Goal: Book appointment/travel/reservation

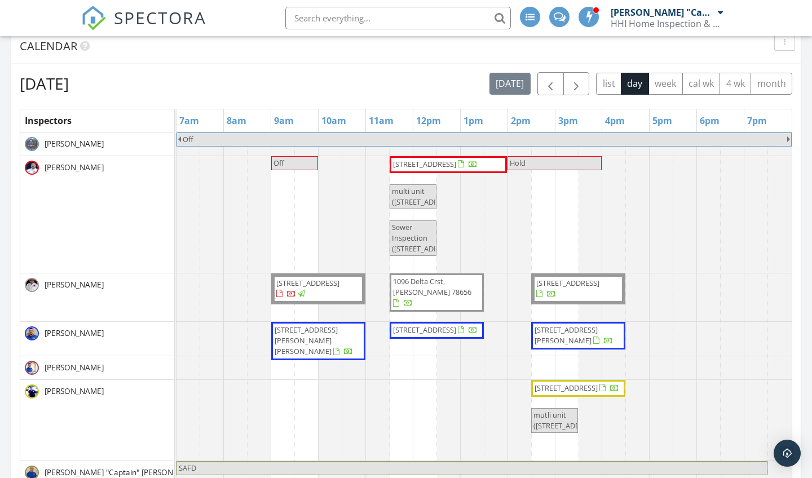
scroll to position [422, 0]
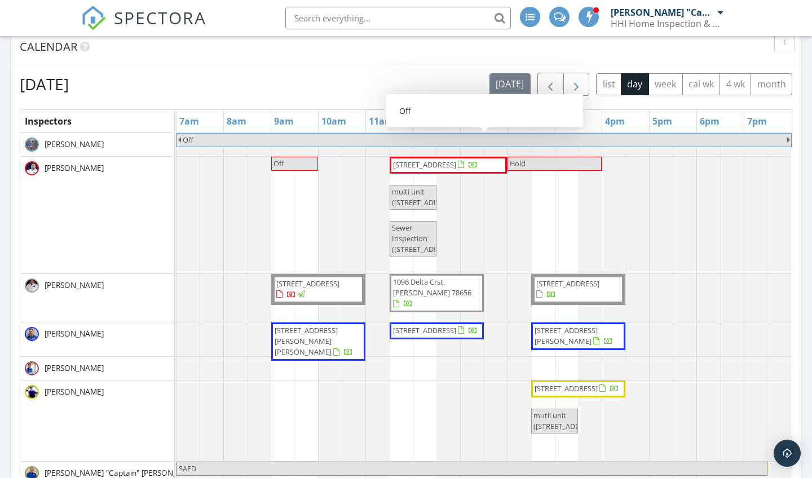
click at [582, 83] on span "button" at bounding box center [577, 85] width 14 height 14
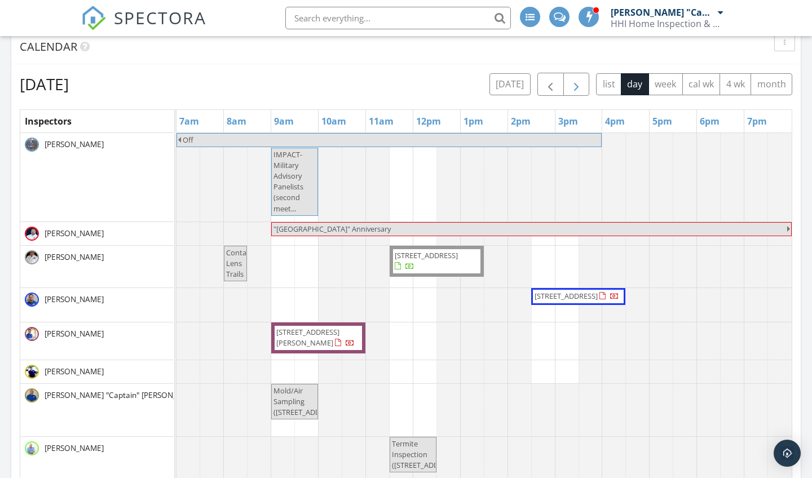
click at [582, 83] on span "button" at bounding box center [577, 85] width 14 height 14
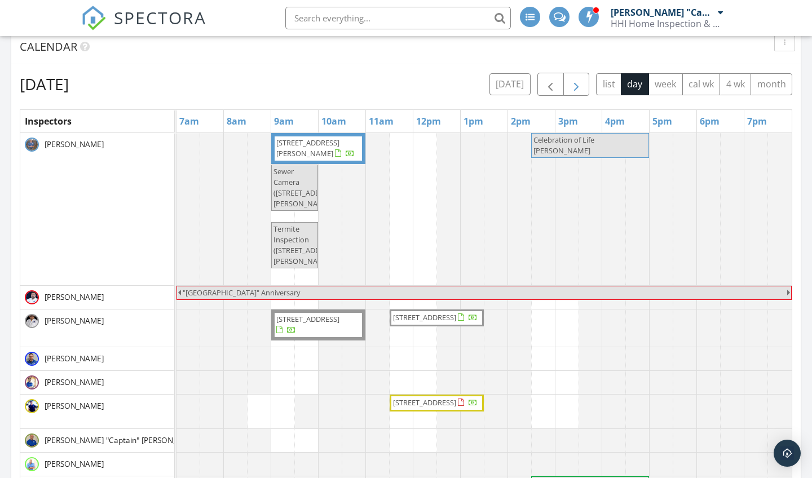
click at [582, 83] on span "button" at bounding box center [577, 85] width 14 height 14
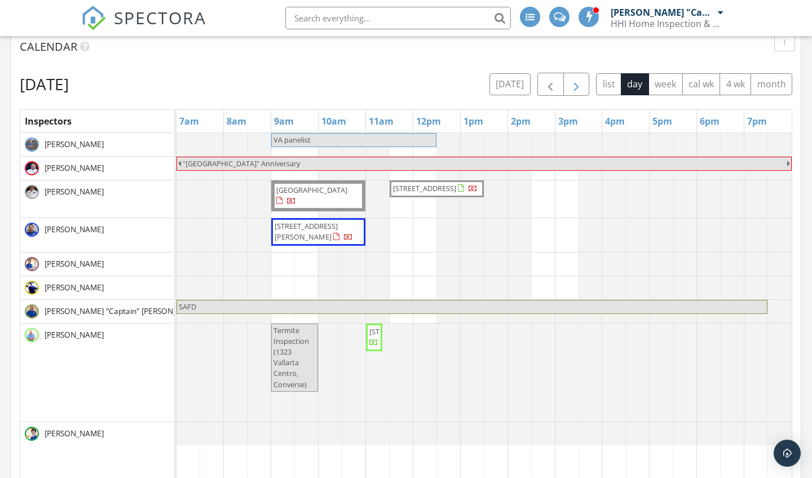
click at [582, 83] on span "button" at bounding box center [577, 85] width 14 height 14
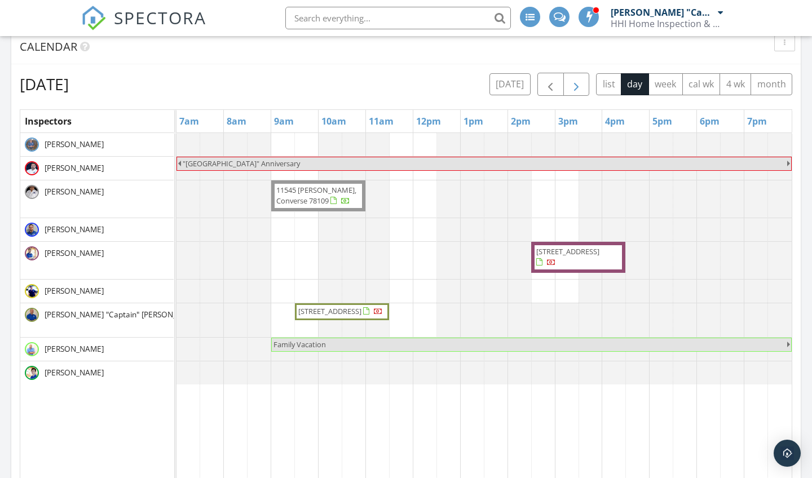
click at [582, 83] on span "button" at bounding box center [577, 85] width 14 height 14
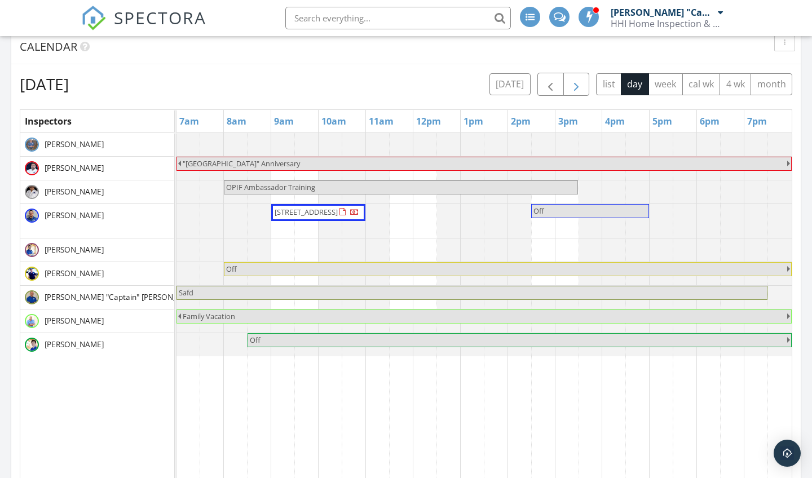
click at [582, 83] on span "button" at bounding box center [577, 85] width 14 height 14
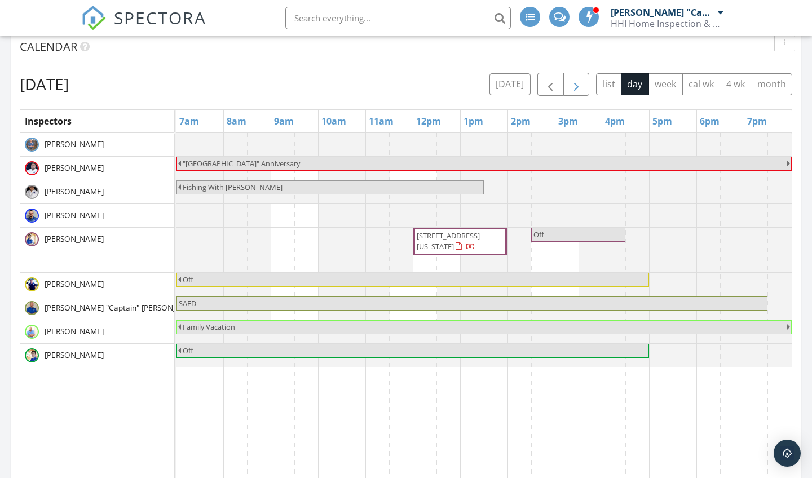
click at [582, 83] on span "button" at bounding box center [577, 85] width 14 height 14
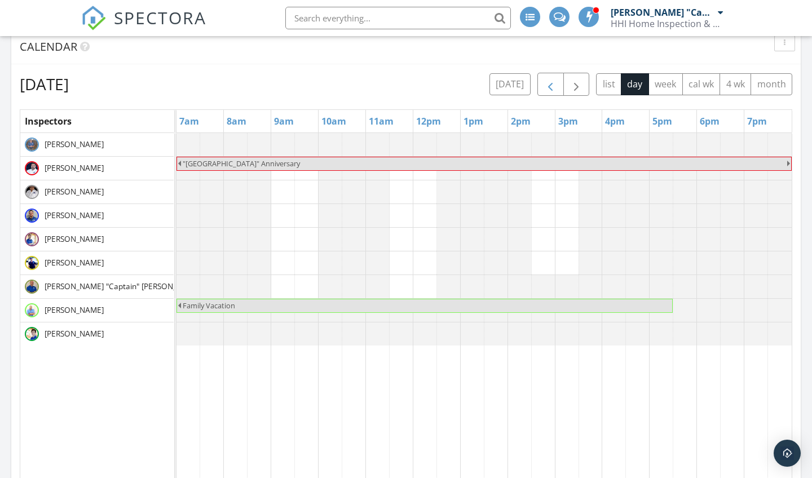
click at [551, 84] on span "button" at bounding box center [551, 85] width 14 height 14
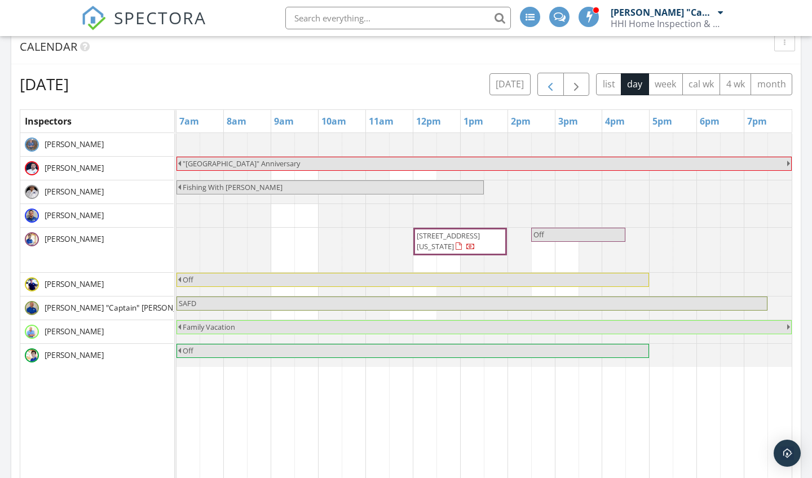
click at [551, 84] on span "button" at bounding box center [551, 85] width 14 height 14
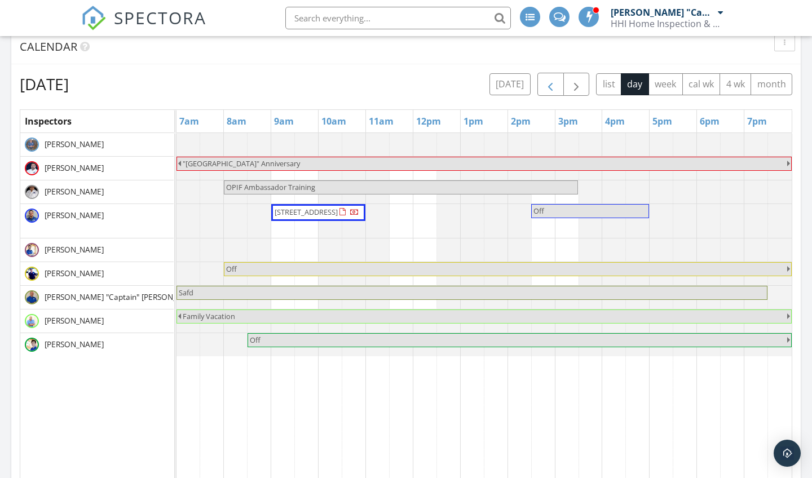
click at [551, 84] on span "button" at bounding box center [551, 85] width 14 height 14
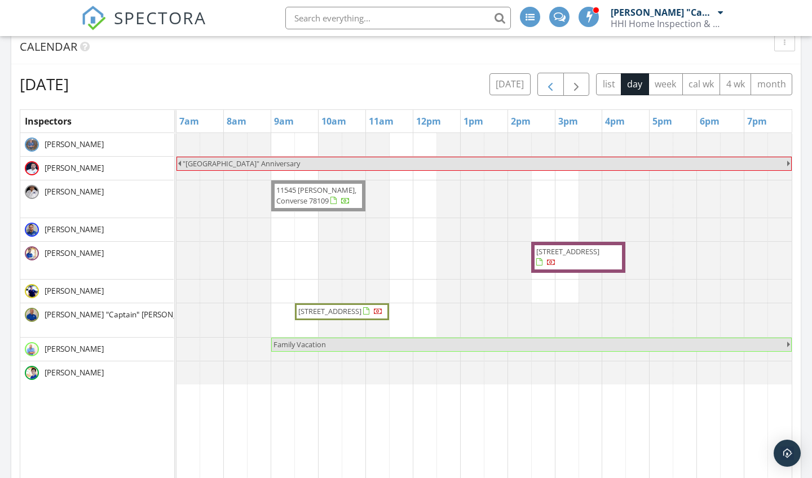
click at [551, 84] on span "button" at bounding box center [551, 85] width 14 height 14
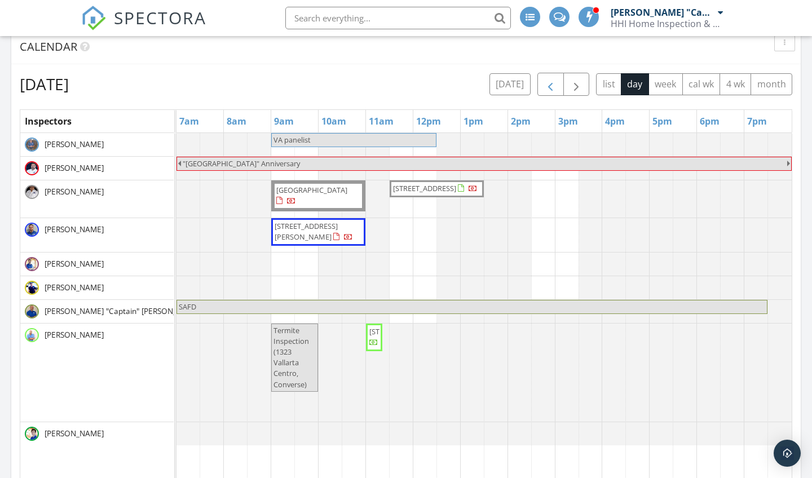
click at [551, 84] on span "button" at bounding box center [551, 85] width 14 height 14
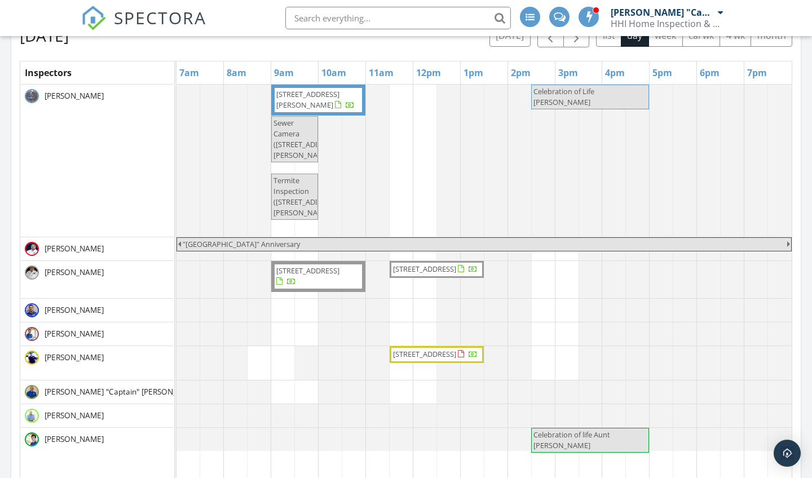
scroll to position [476, 0]
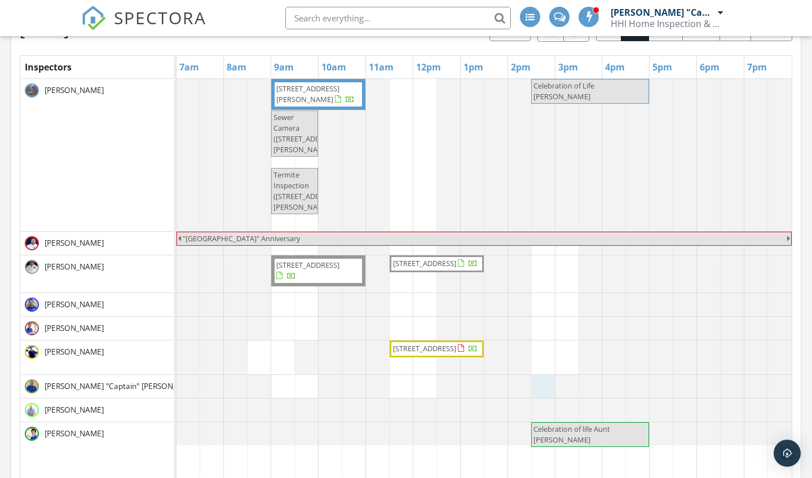
click at [177, 389] on div at bounding box center [177, 386] width 0 height 23
click at [546, 363] on link "Event" at bounding box center [542, 360] width 58 height 18
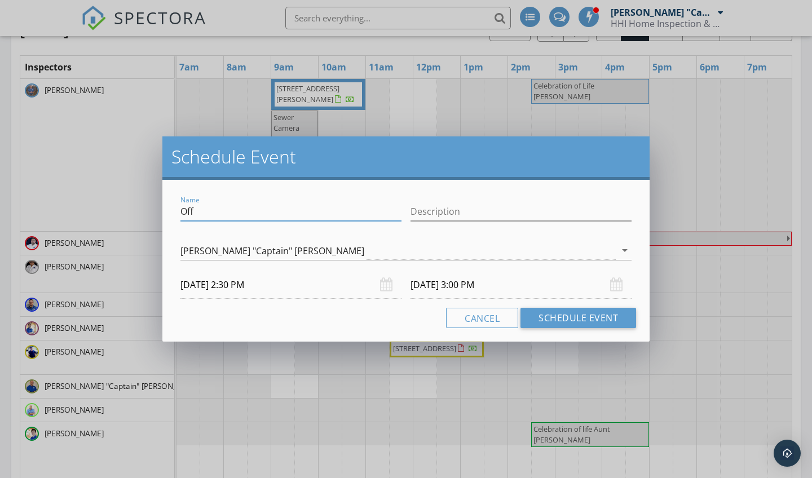
drag, startPoint x: 196, startPoint y: 212, endPoint x: 166, endPoint y: 212, distance: 29.9
click at [166, 212] on div "Name Off Description [PERSON_NAME] "Captain" [PERSON_NAME] arrow_drop_down [DAT…" at bounding box center [405, 261] width 487 height 162
type input "Doc"
click at [474, 284] on input "[DATE] 3:00 PM" at bounding box center [521, 285] width 221 height 28
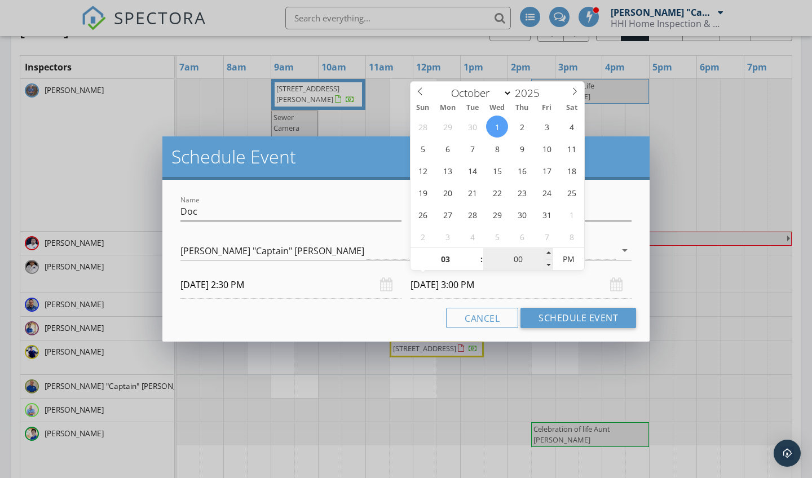
click at [519, 259] on input "00" at bounding box center [517, 260] width 69 height 23
type input "30"
type input "[DATE] 3:30 PM"
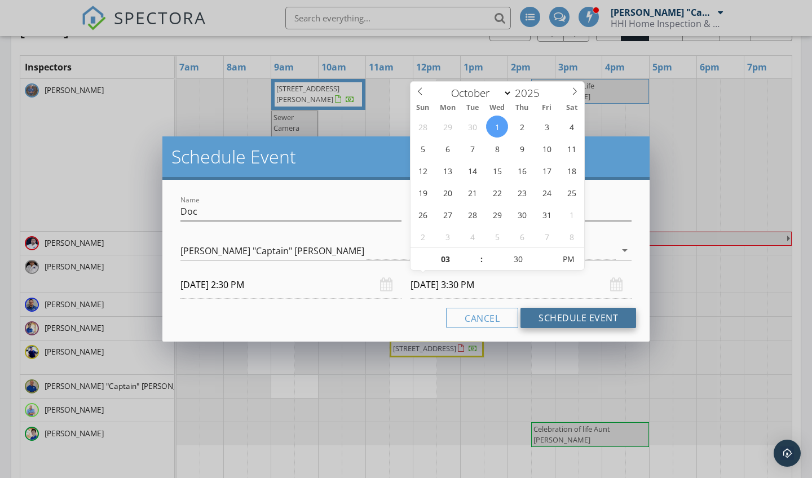
click at [613, 318] on button "Schedule Event" at bounding box center [579, 318] width 116 height 20
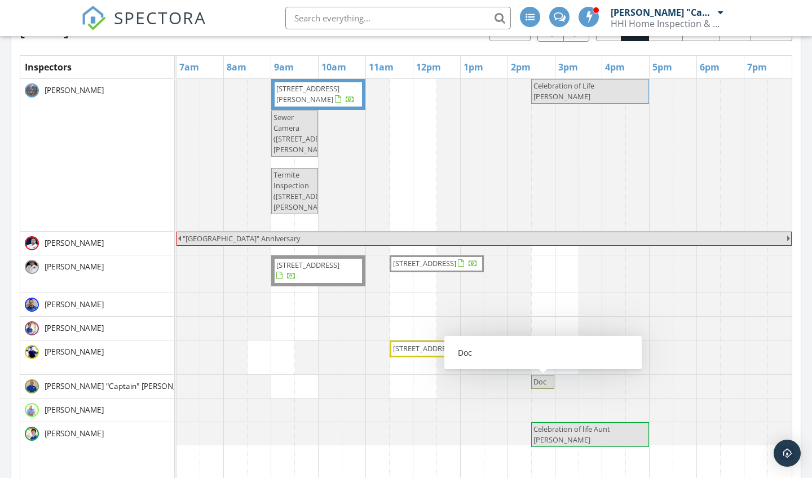
click at [539, 385] on span "Doc" at bounding box center [540, 382] width 13 height 10
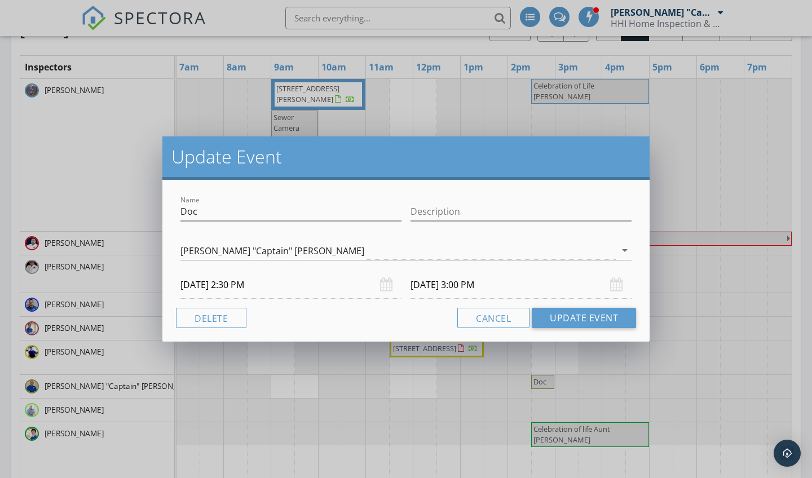
click at [800, 360] on div "Update Event Name Doc Description [PERSON_NAME] "Captain" [PERSON_NAME] arrow_d…" at bounding box center [406, 239] width 812 height 478
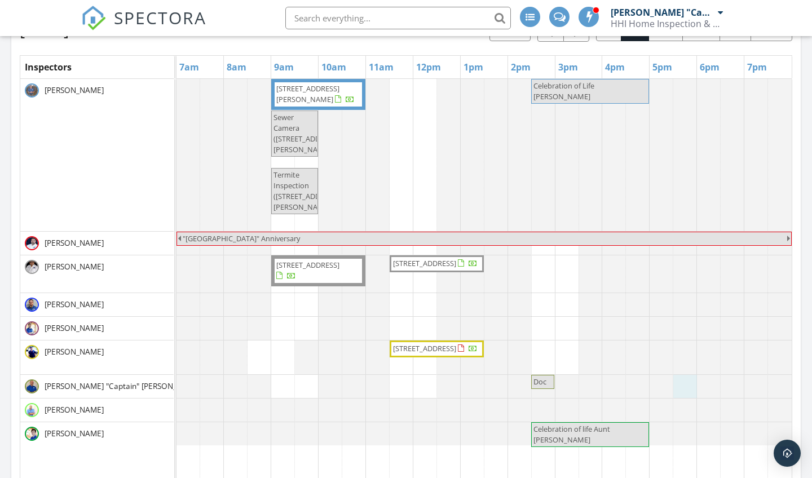
click at [177, 390] on div at bounding box center [177, 386] width 0 height 23
click at [177, 294] on div at bounding box center [177, 304] width 0 height 23
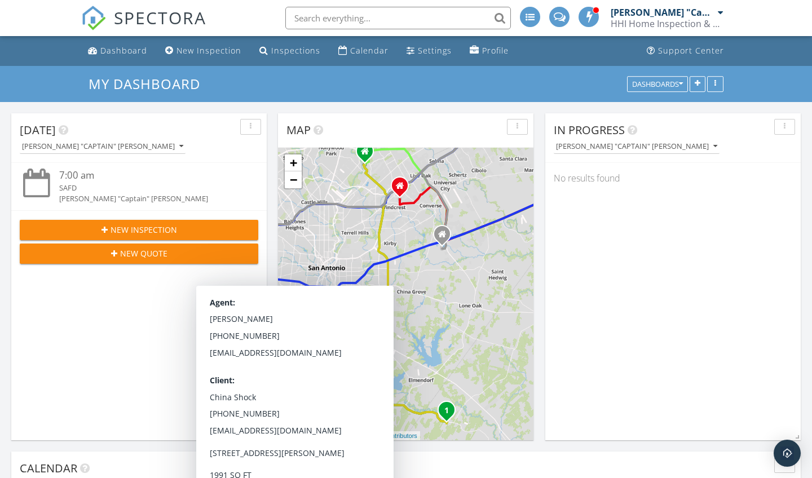
scroll to position [0, 0]
click at [655, 87] on div "Dashboards" at bounding box center [657, 84] width 51 height 8
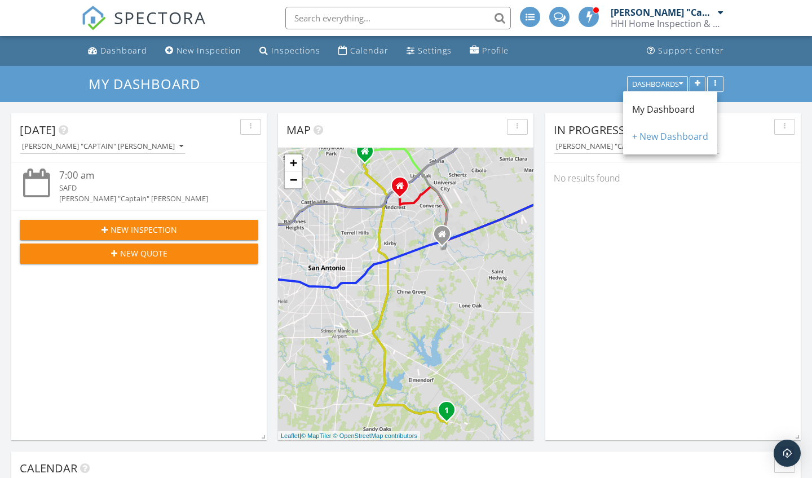
click at [667, 111] on span "My Dashboard" at bounding box center [663, 109] width 63 height 12
